Goal: Check status

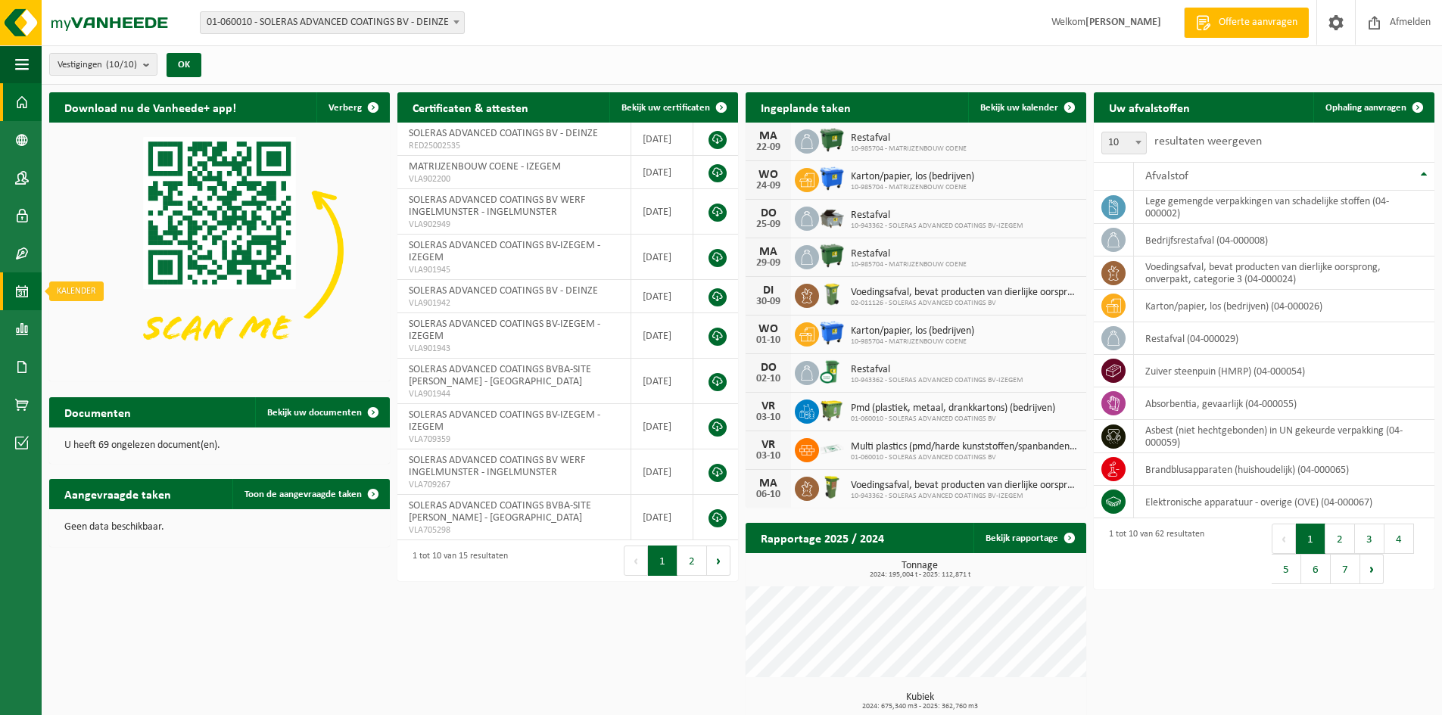
click at [28, 282] on span at bounding box center [22, 292] width 14 height 38
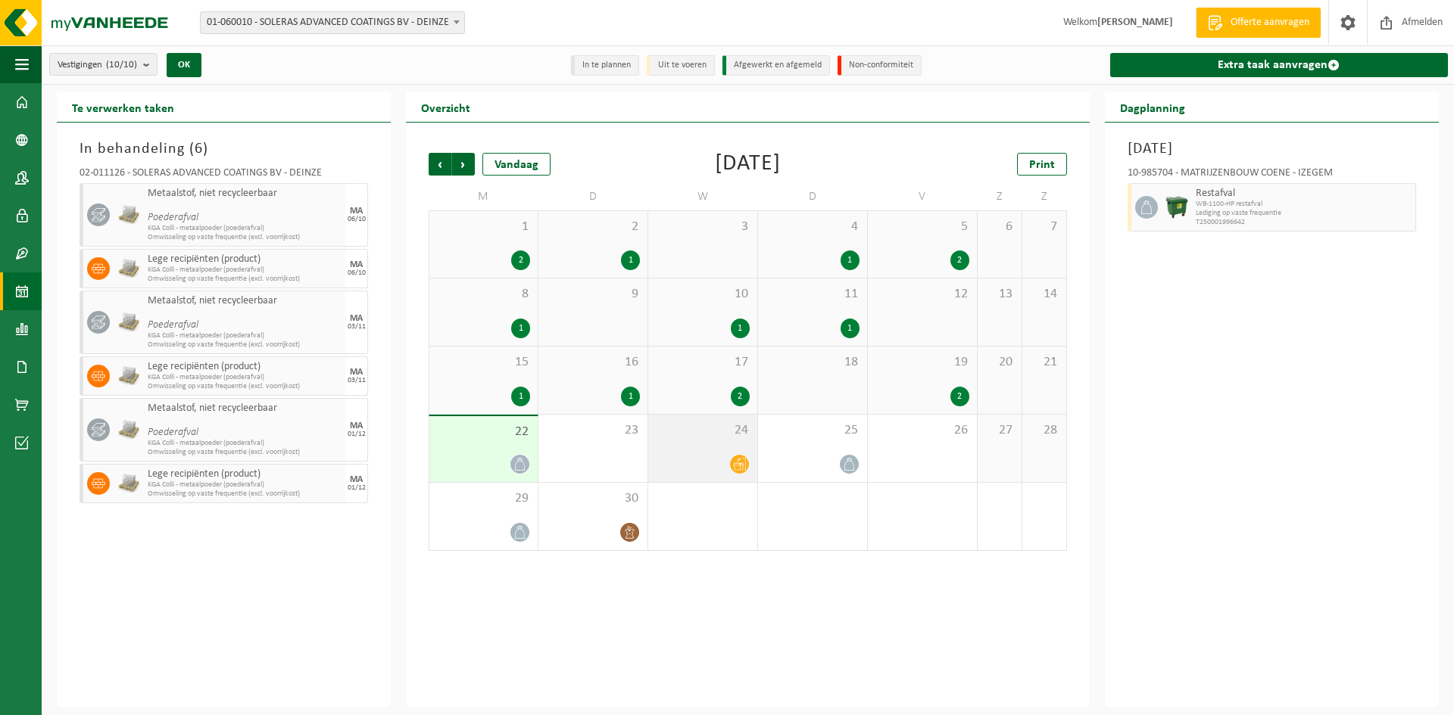
click at [686, 437] on span "24" at bounding box center [703, 430] width 94 height 17
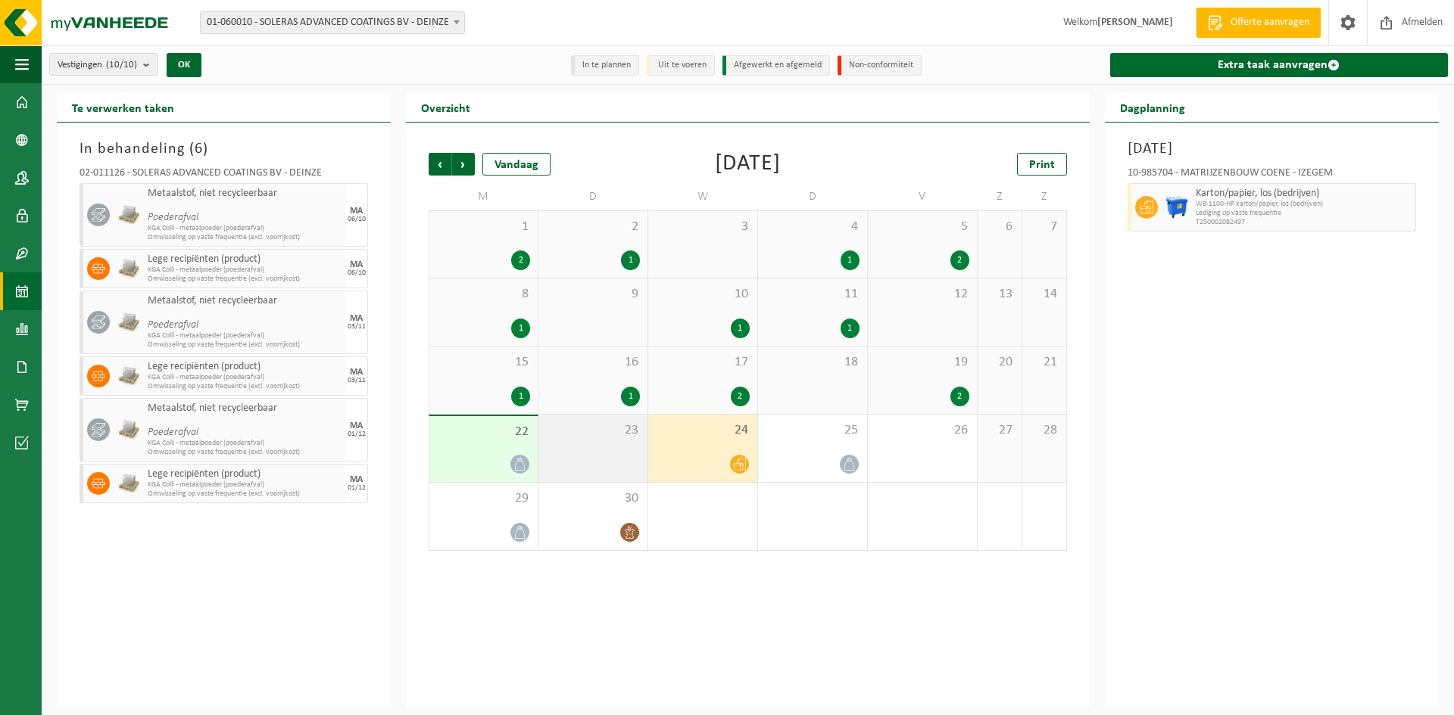
click at [594, 447] on div "23" at bounding box center [592, 448] width 109 height 67
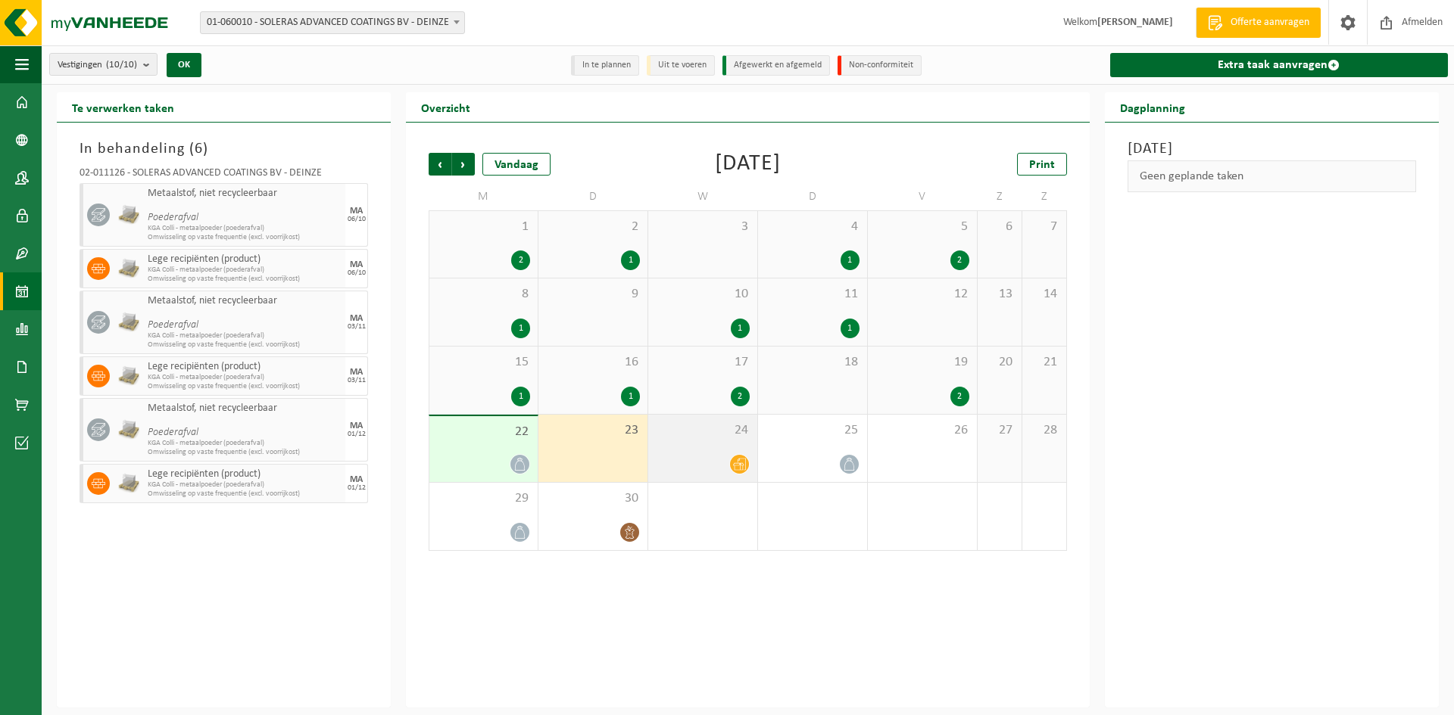
click at [690, 446] on div "24" at bounding box center [702, 448] width 109 height 67
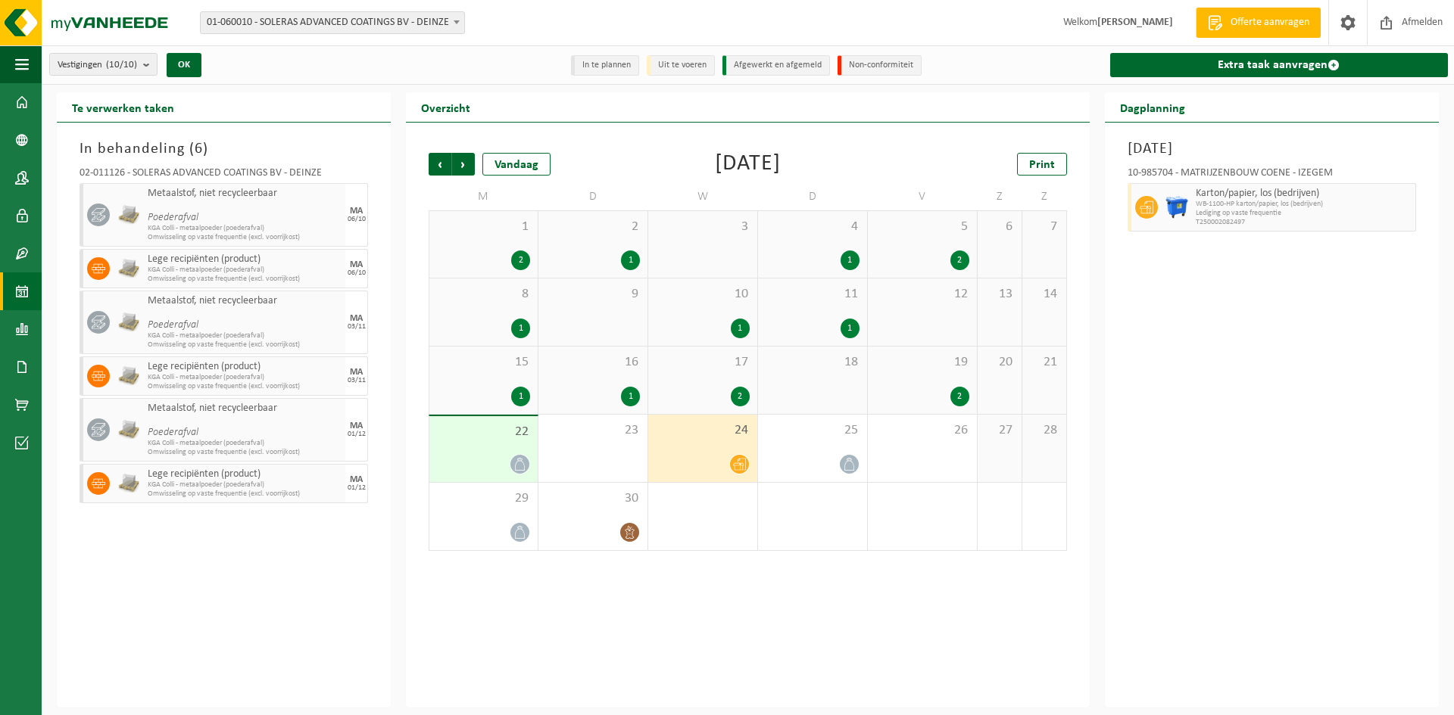
click at [480, 439] on span "22" at bounding box center [483, 432] width 93 height 17
